Goal: Obtain resource: Download file/media

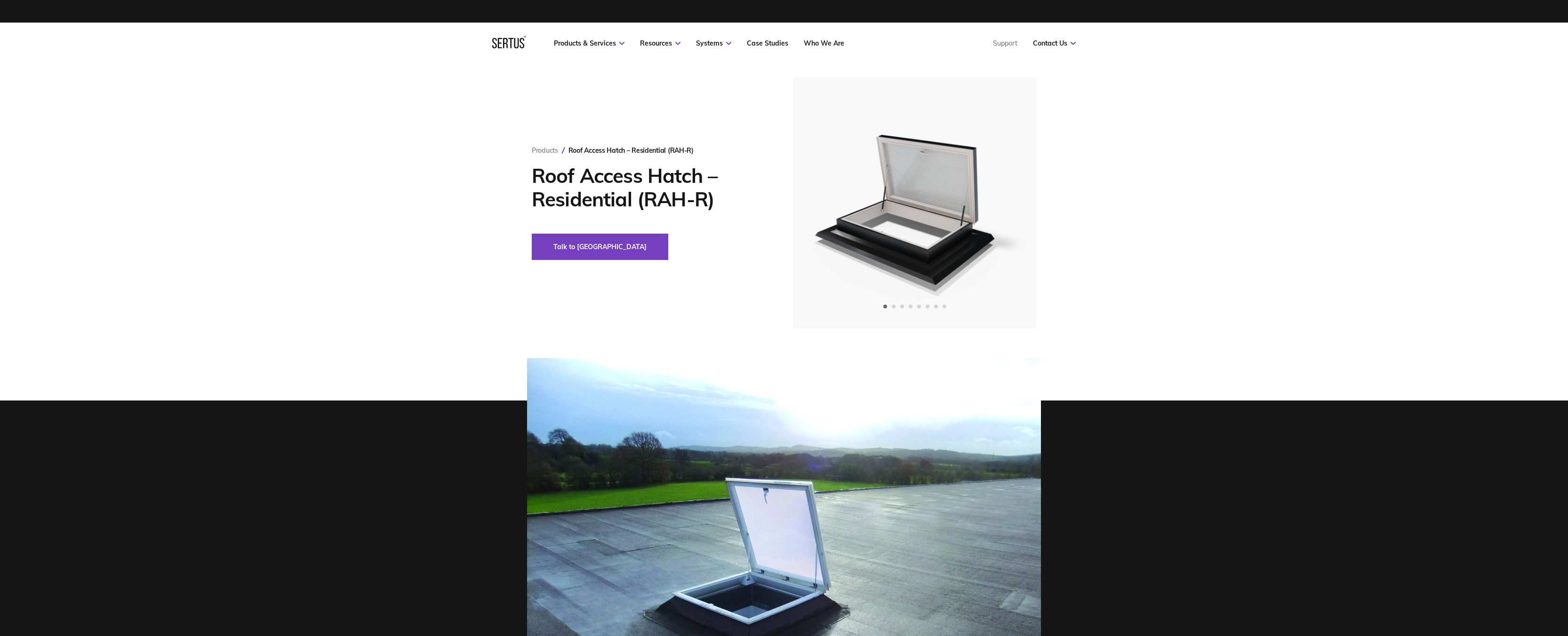
click at [413, 384] on div at bounding box center [784, 550] width 1568 height 385
click at [1003, 203] on icon "Next slide" at bounding box center [1003, 203] width 6 height 5
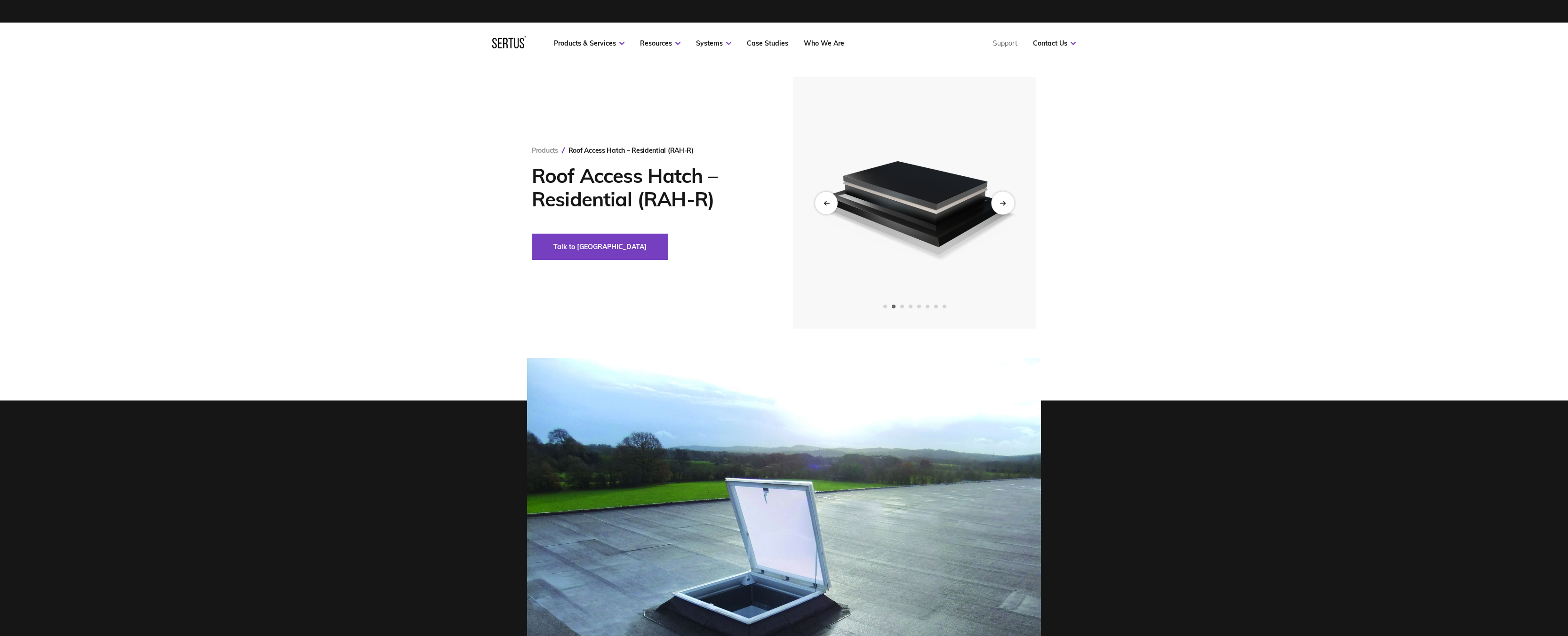
click at [1003, 203] on icon "Next slide" at bounding box center [1003, 203] width 6 height 5
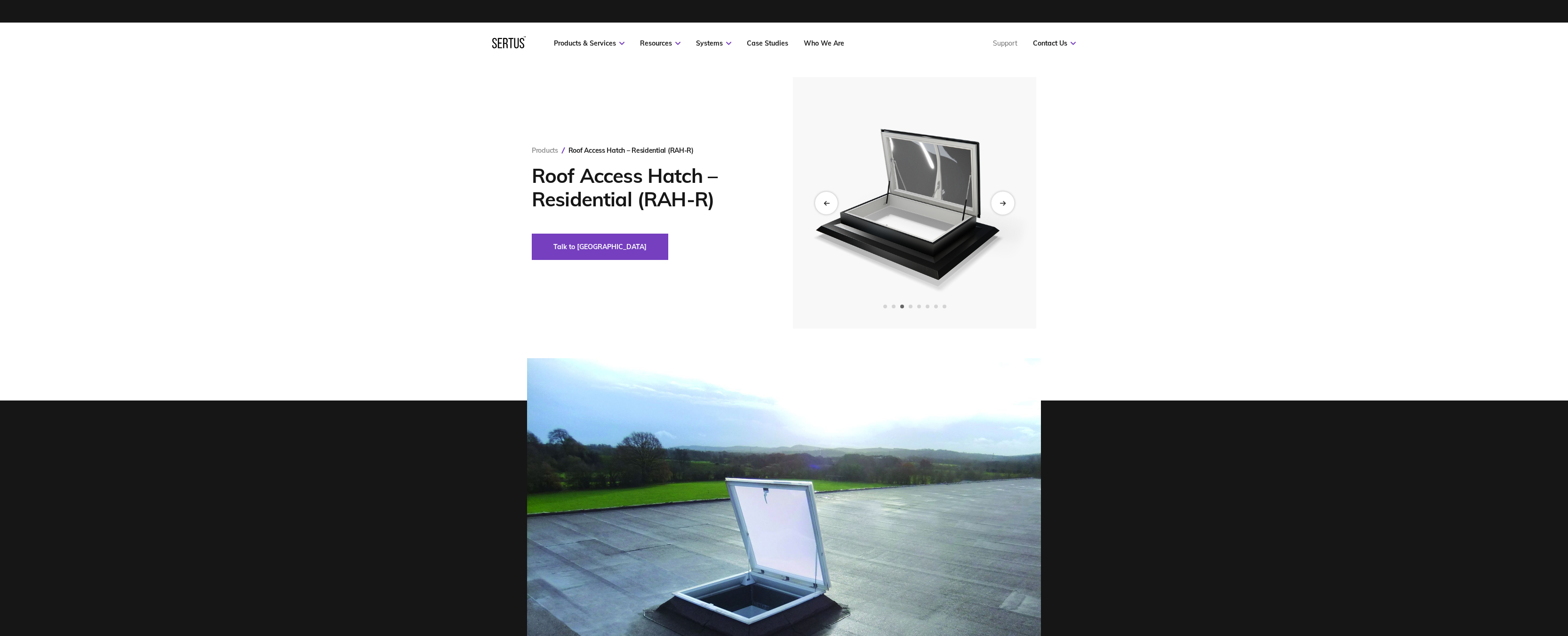
click at [1003, 203] on icon "Next slide" at bounding box center [1003, 203] width 6 height 5
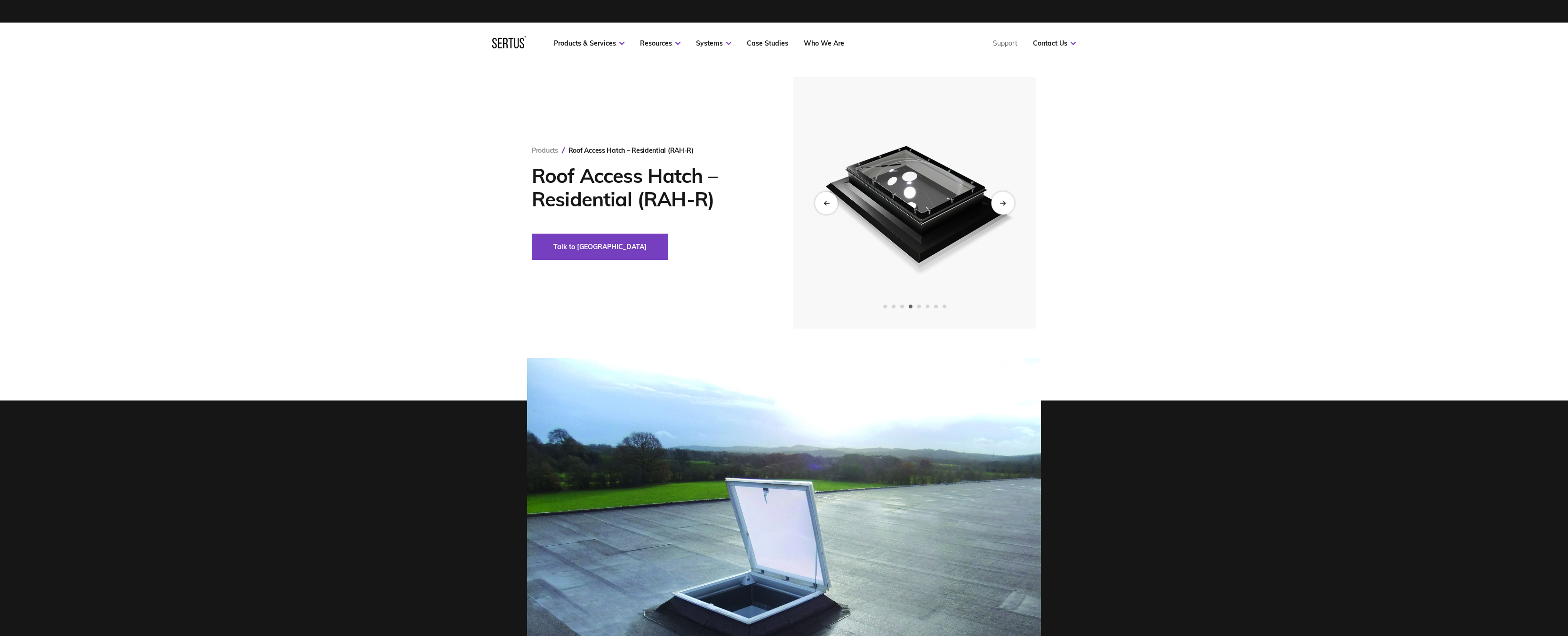
click at [1003, 203] on icon "Next slide" at bounding box center [1003, 203] width 6 height 5
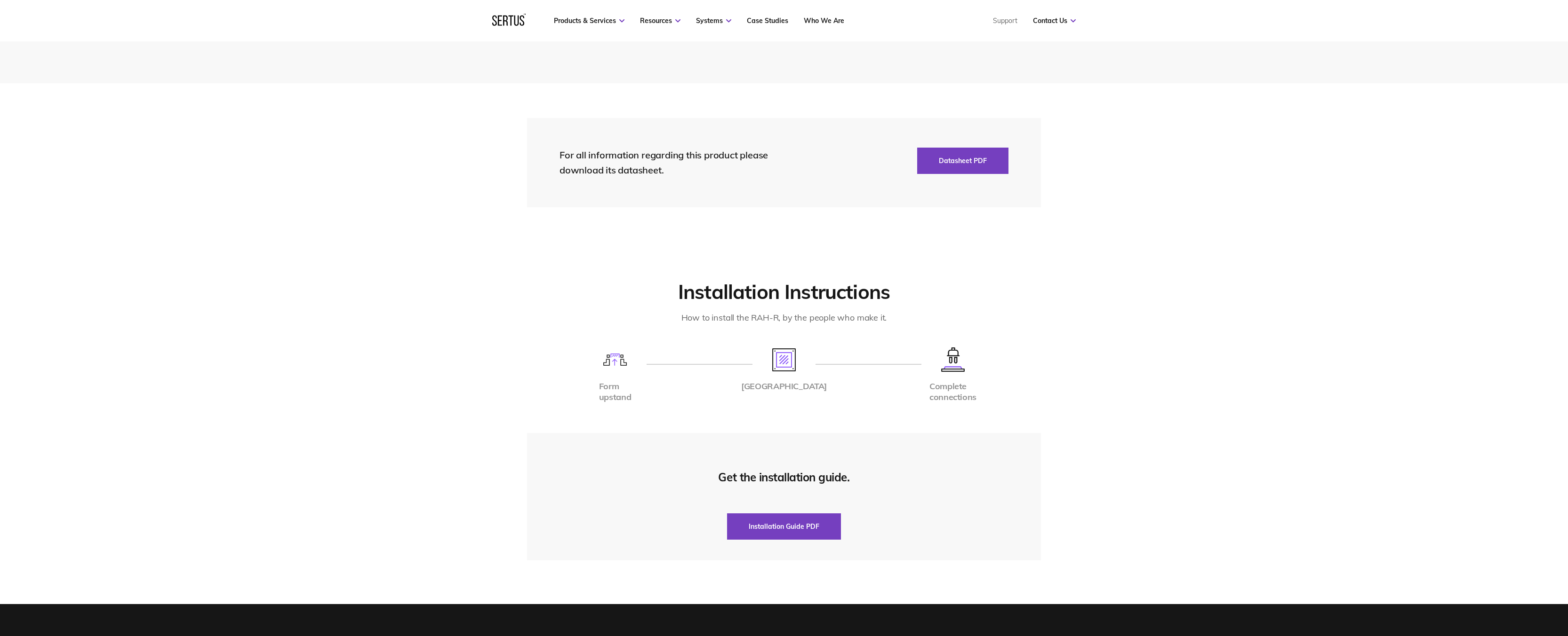
scroll to position [1882, 0]
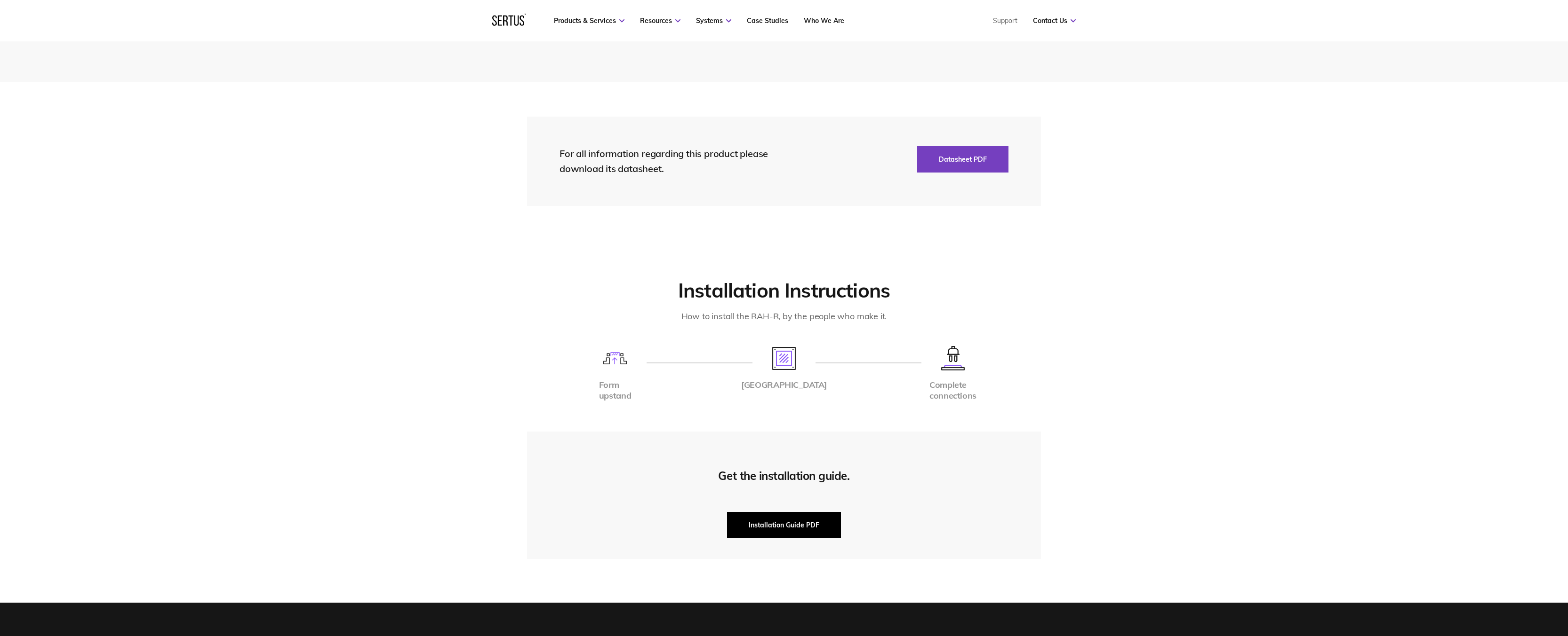
click at [809, 522] on button "Installation Guide PDF" at bounding box center [784, 526] width 114 height 26
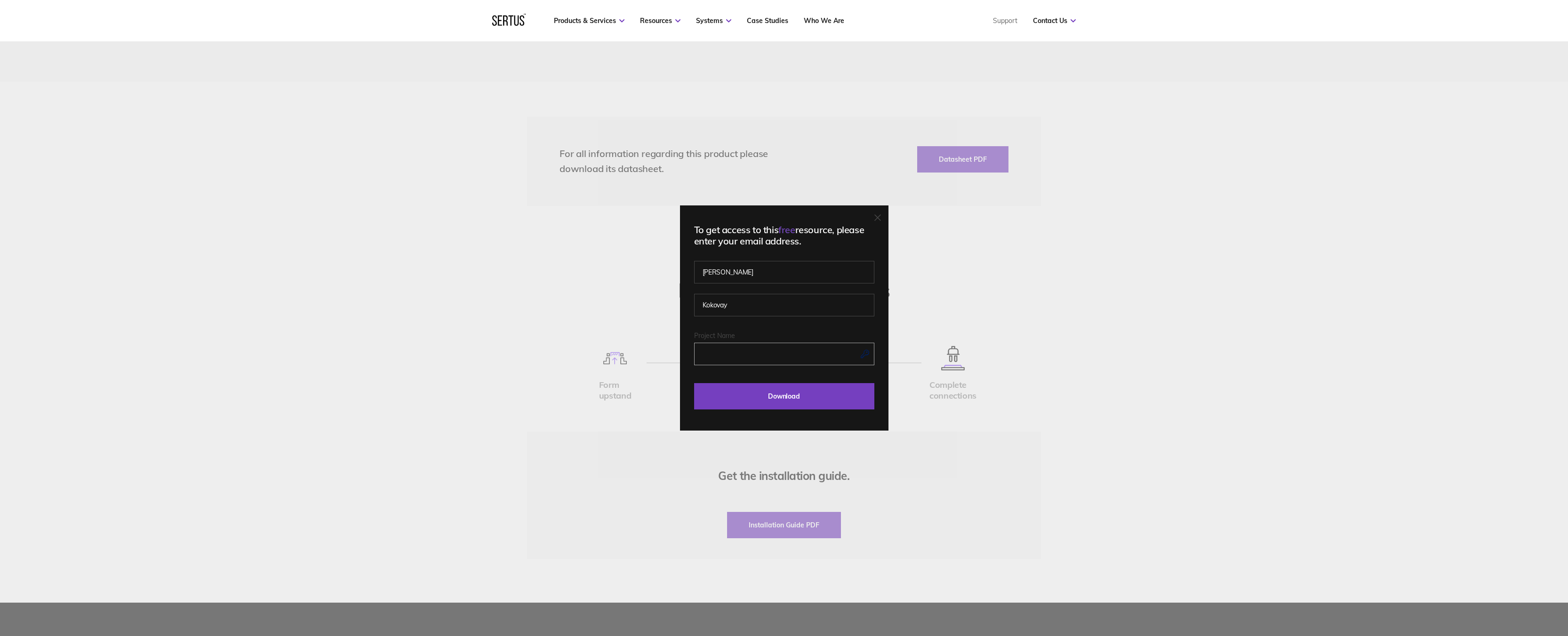
click at [712, 348] on input "Project Name" at bounding box center [784, 354] width 180 height 23
type input "[STREET_ADDRESS]"
click at [723, 392] on input "Download" at bounding box center [784, 397] width 180 height 26
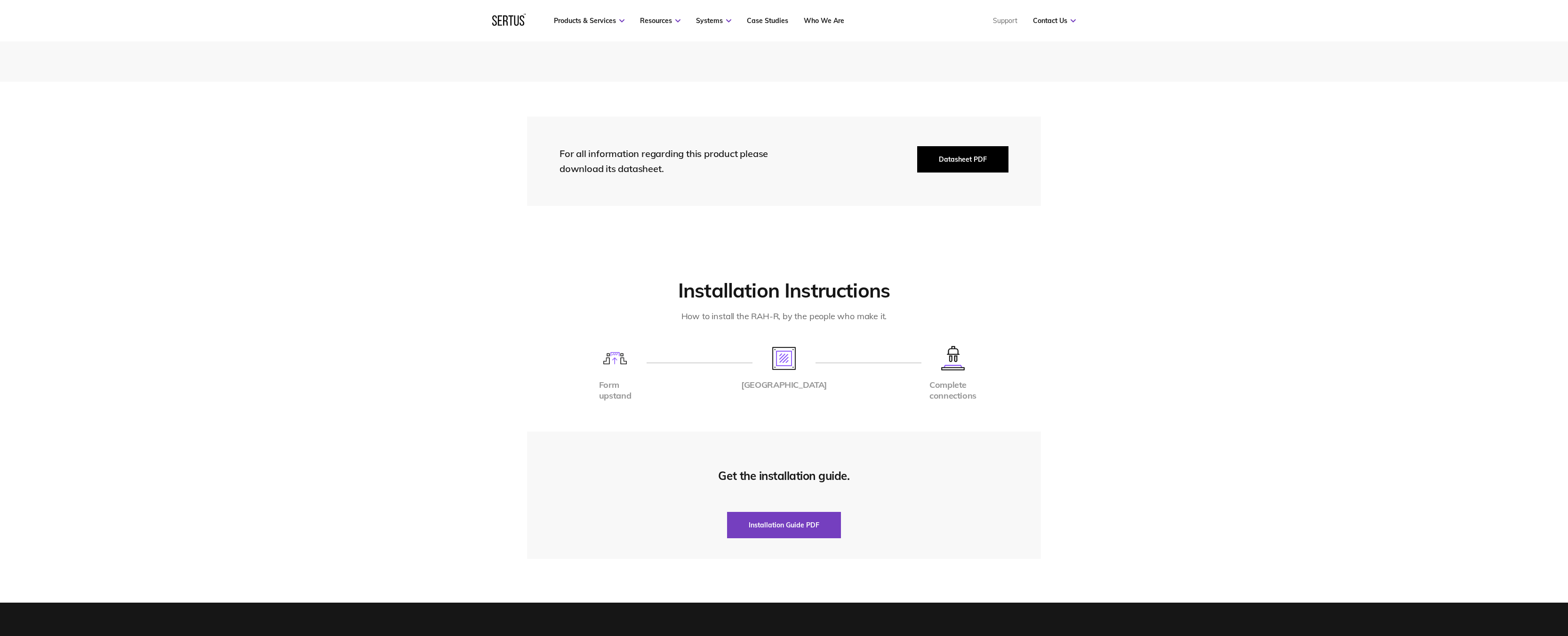
click at [954, 149] on button "Datasheet PDF" at bounding box center [962, 159] width 91 height 26
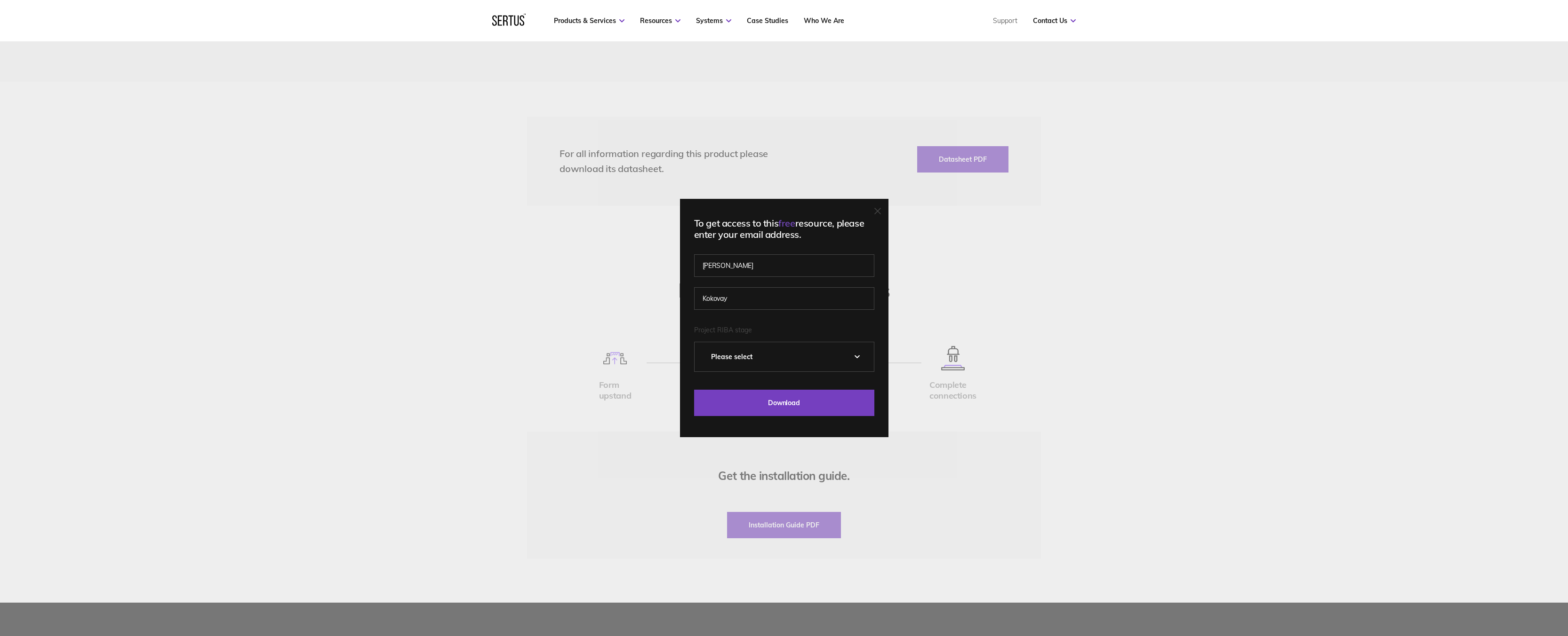
click at [754, 362] on select "Please Select 0 – Strategic Definition 1 - Preparation & Brief 2 - Concept Desi…" at bounding box center [784, 357] width 179 height 30
select select "5 - Construction"
click at [698, 342] on select "Please Select 0 – Strategic Definition 1 - Preparation & Brief 2 - Concept Desi…" at bounding box center [784, 357] width 179 height 30
click at [728, 400] on input "Download" at bounding box center [784, 403] width 180 height 26
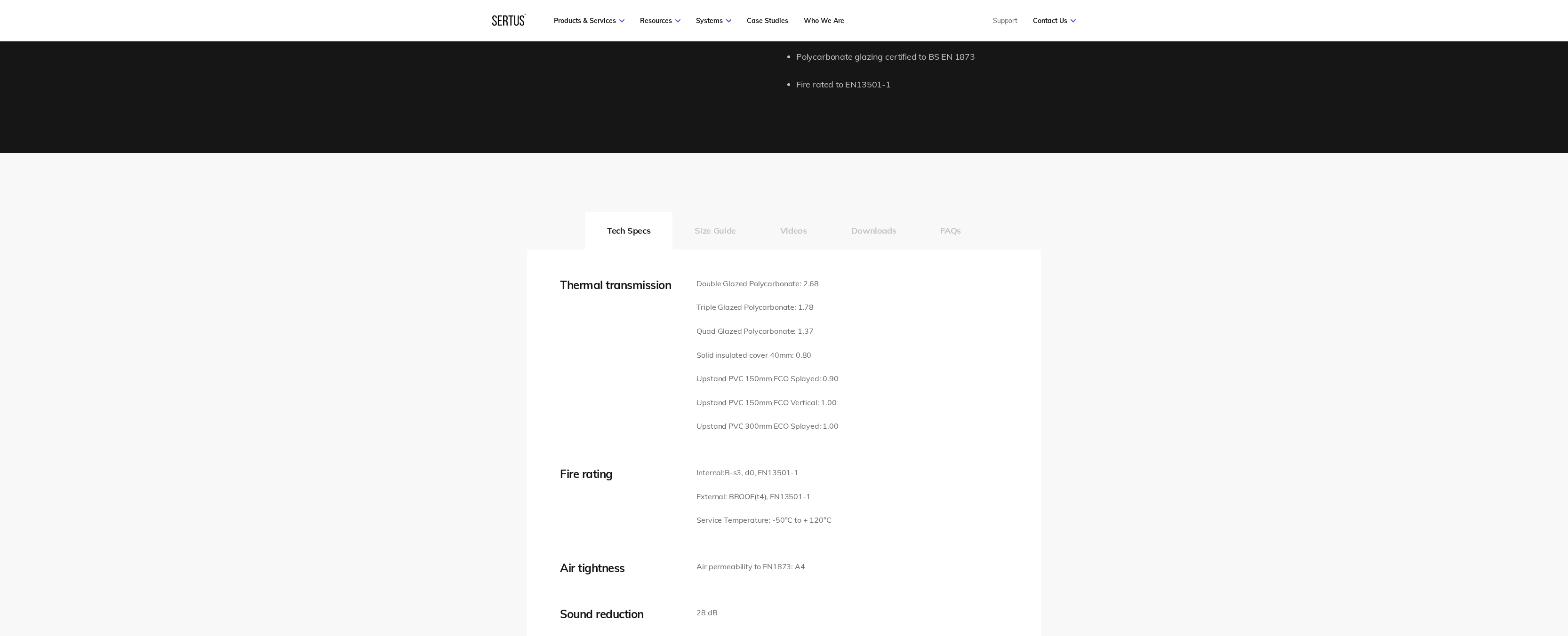
scroll to position [1097, 0]
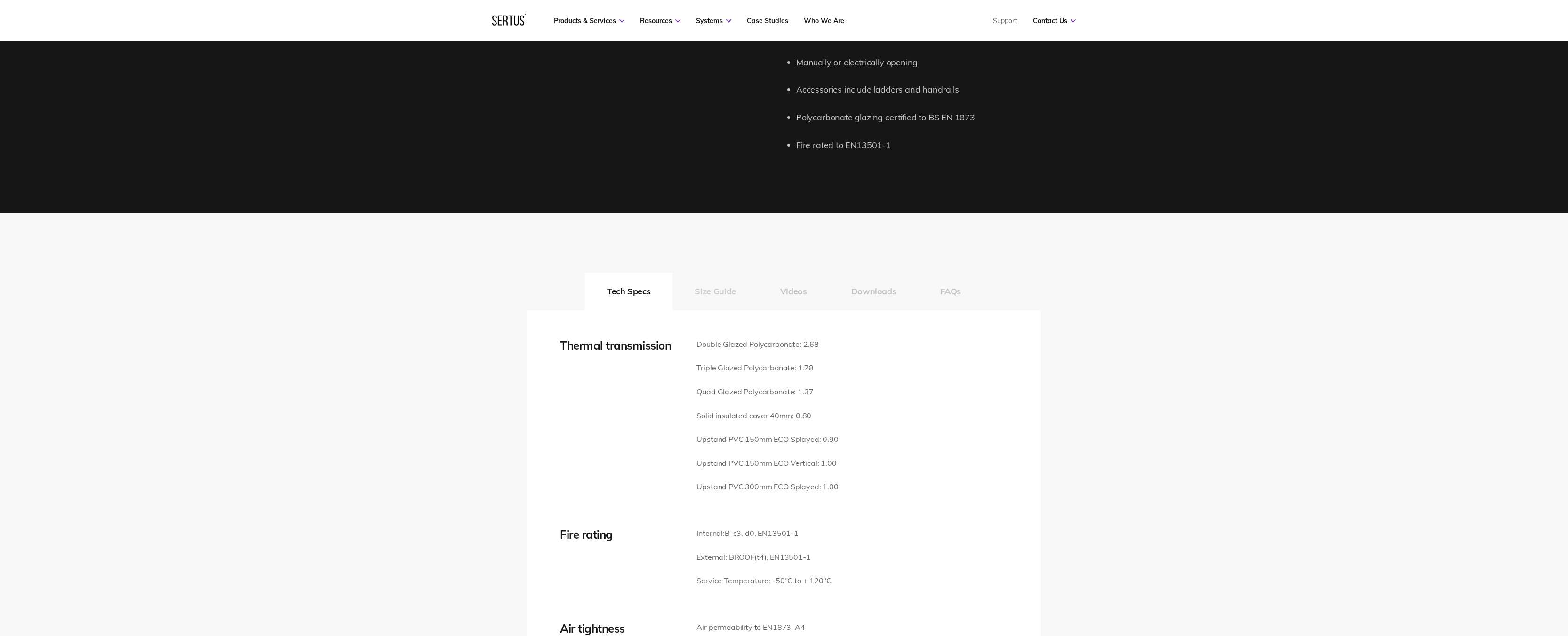
click at [717, 273] on button "Size Guide" at bounding box center [714, 292] width 85 height 37
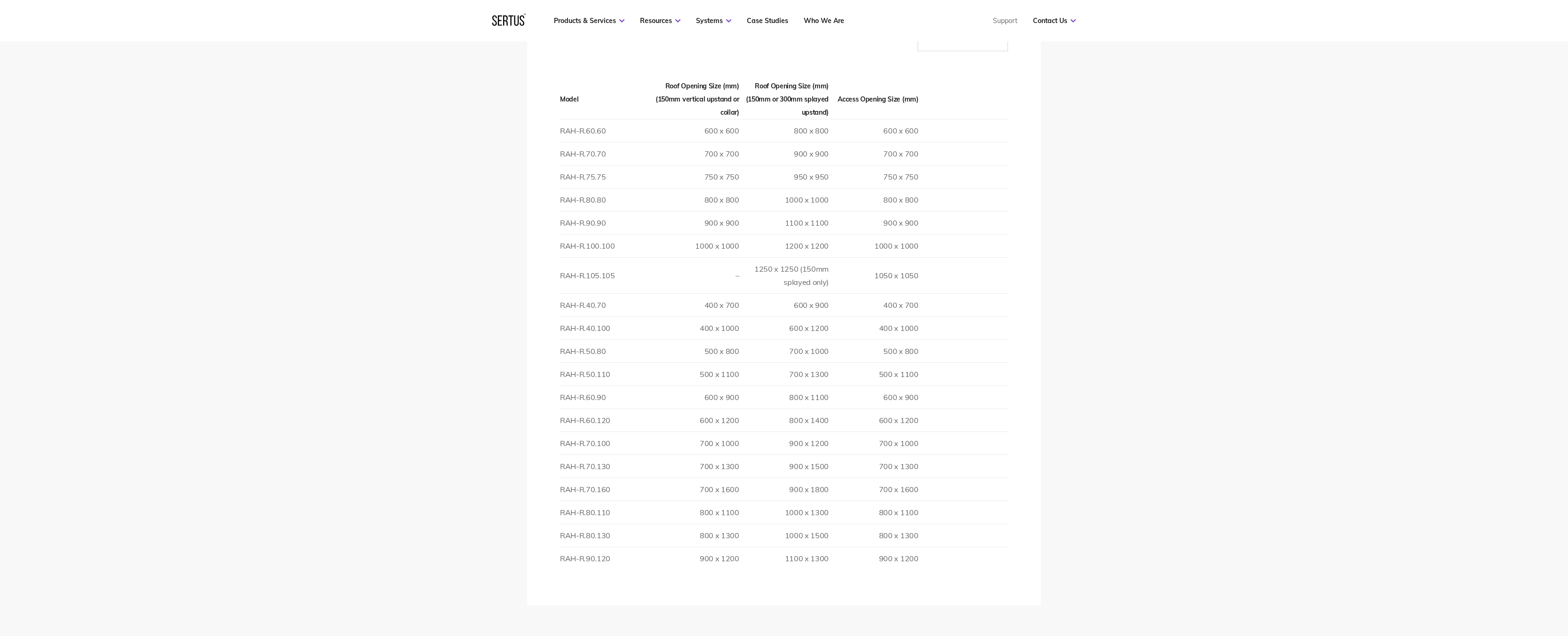
scroll to position [1254, 0]
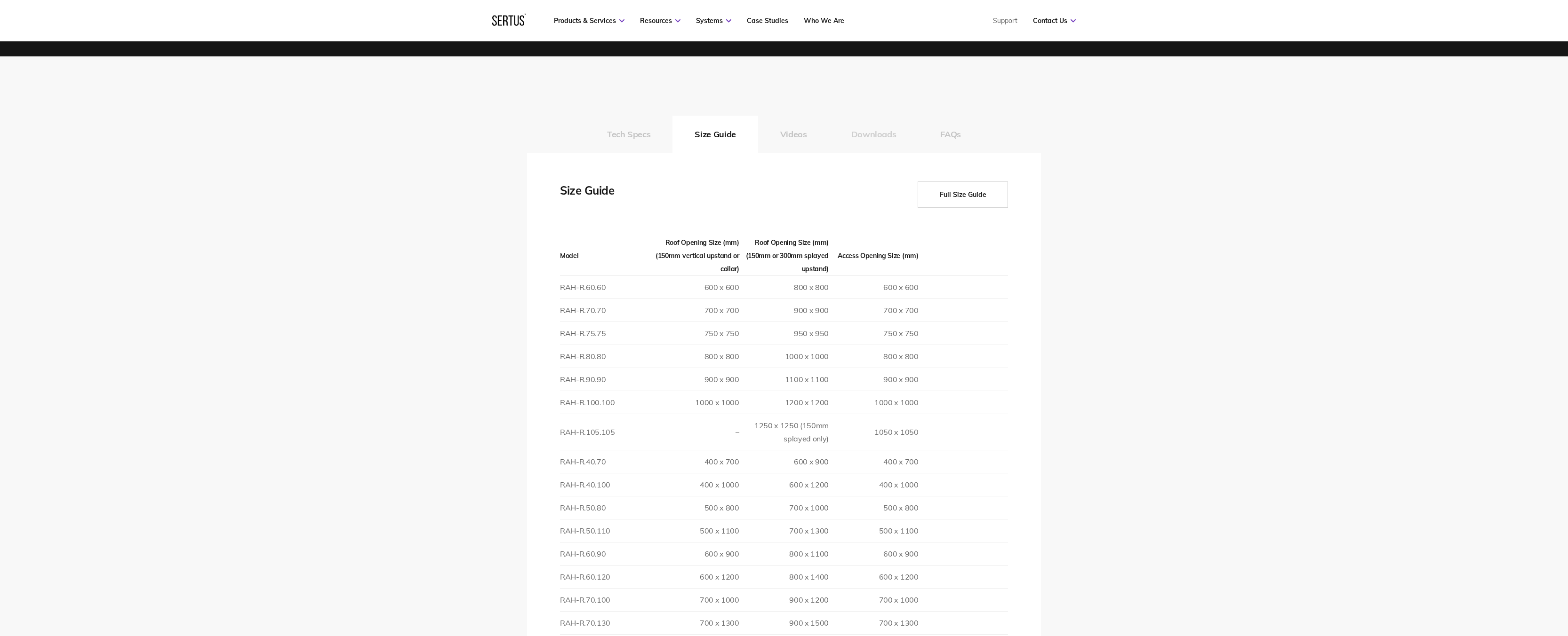
click at [864, 120] on button "Downloads" at bounding box center [873, 135] width 89 height 37
